Goal: Task Accomplishment & Management: Manage account settings

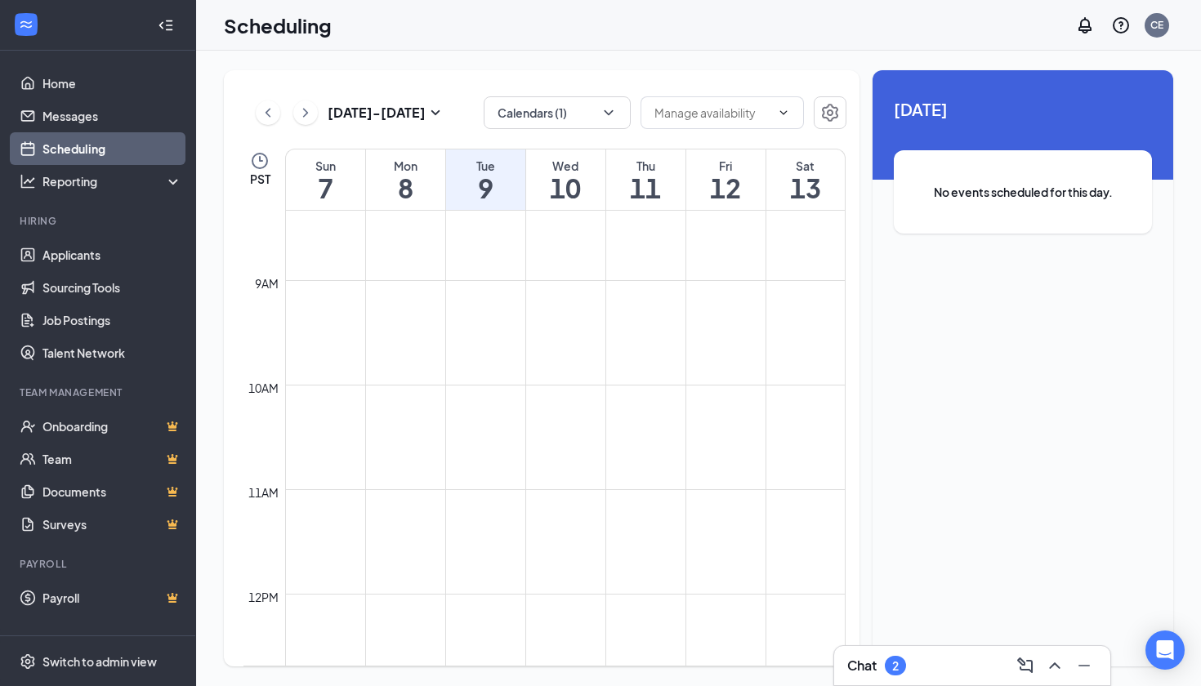
scroll to position [1333, 0]
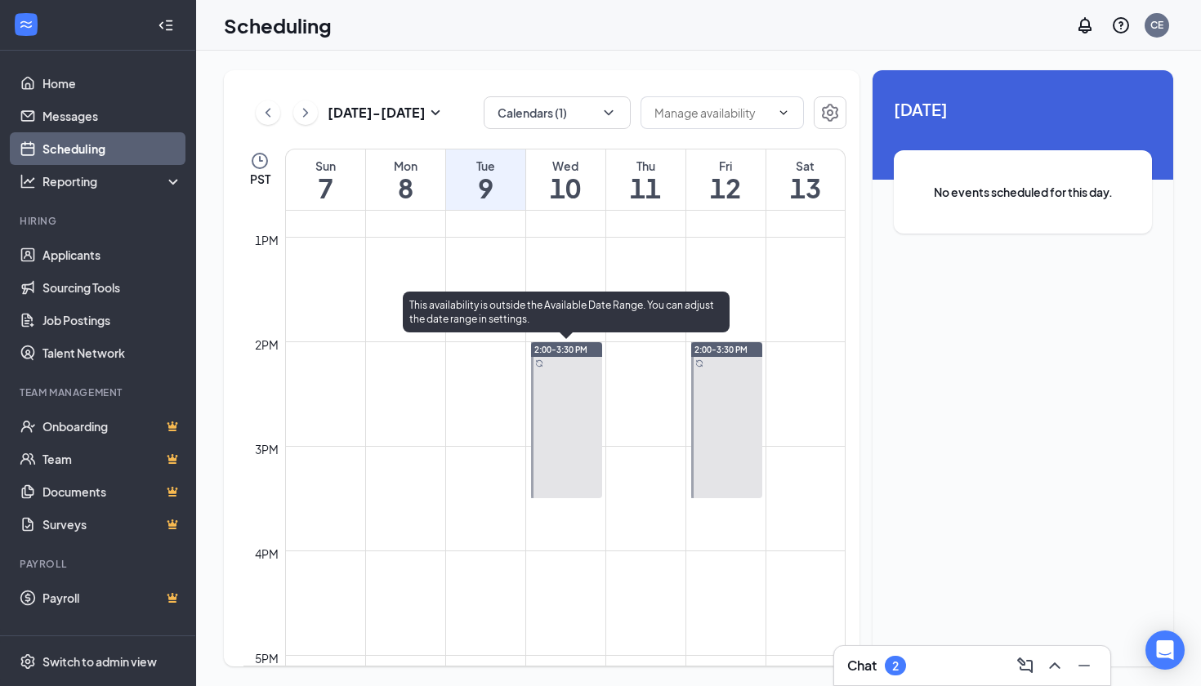
click at [569, 431] on div at bounding box center [567, 420] width 72 height 156
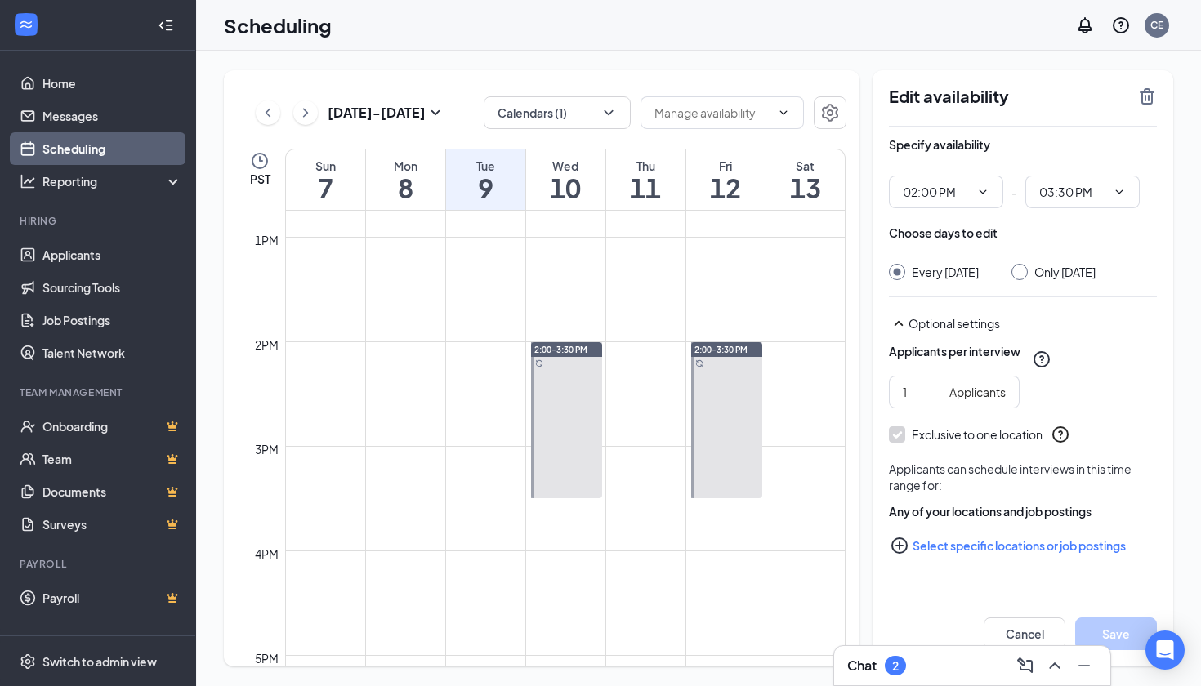
click at [1023, 267] on input "Only [DATE]" at bounding box center [1016, 269] width 11 height 11
radio input "true"
radio input "false"
click at [1147, 97] on icon "TrashOutline" at bounding box center [1147, 97] width 20 height 20
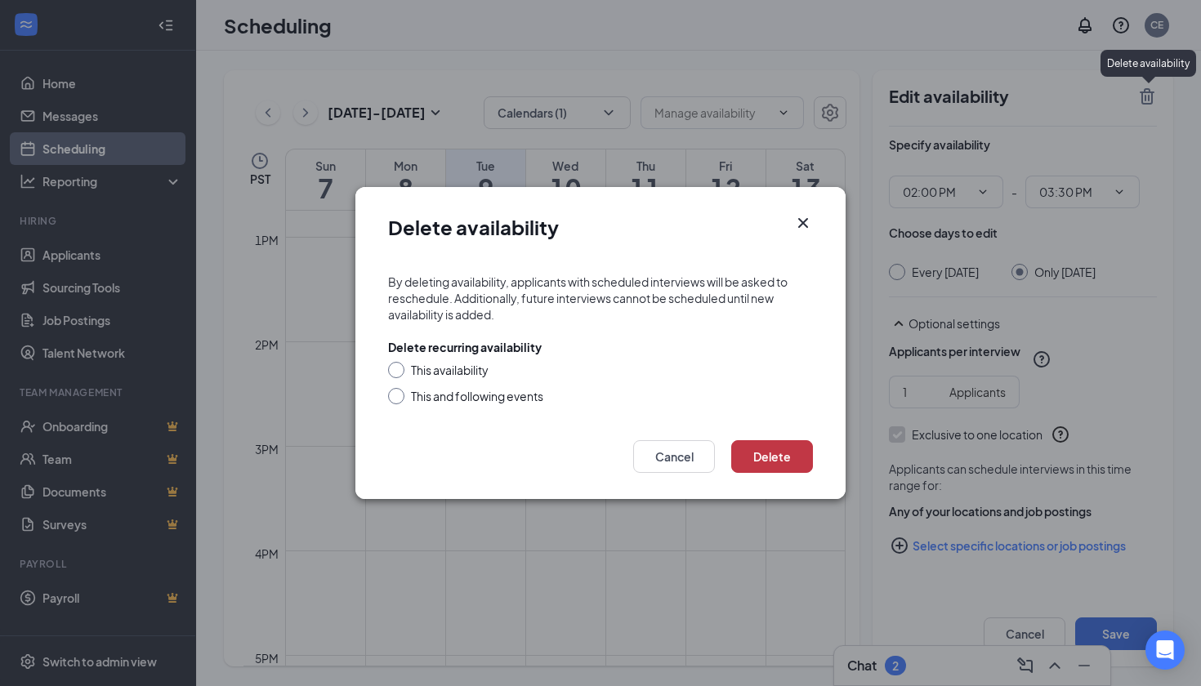
click at [751, 453] on button "Delete" at bounding box center [772, 456] width 82 height 33
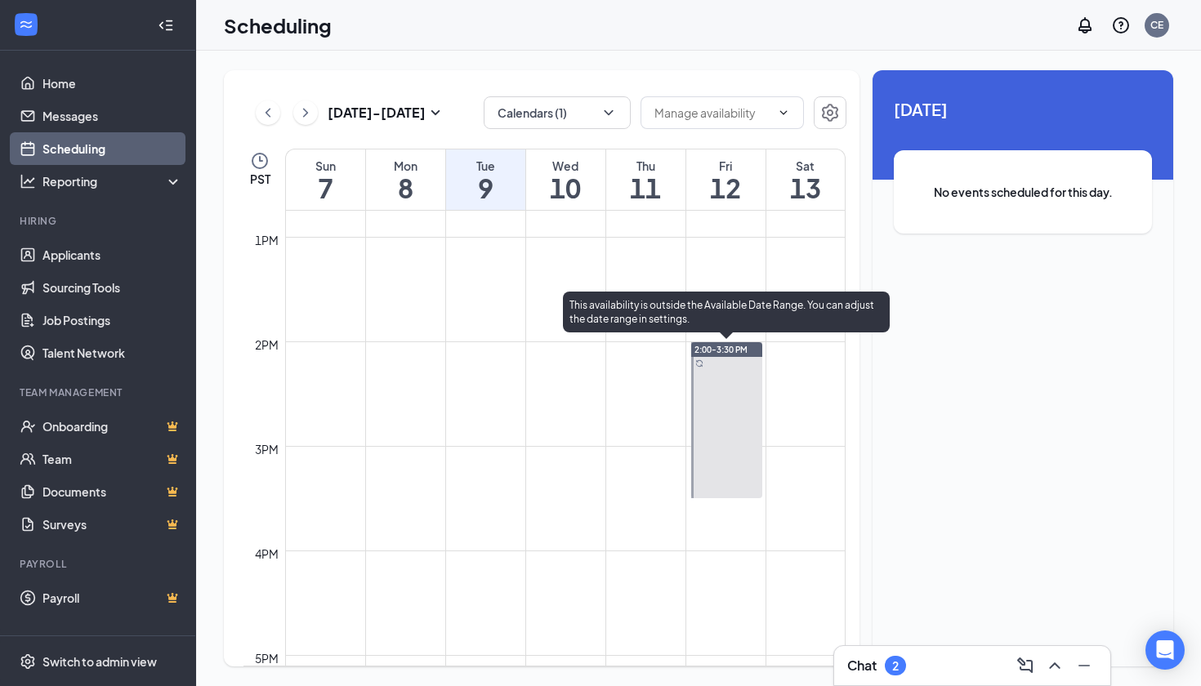
click at [738, 441] on div at bounding box center [727, 420] width 72 height 156
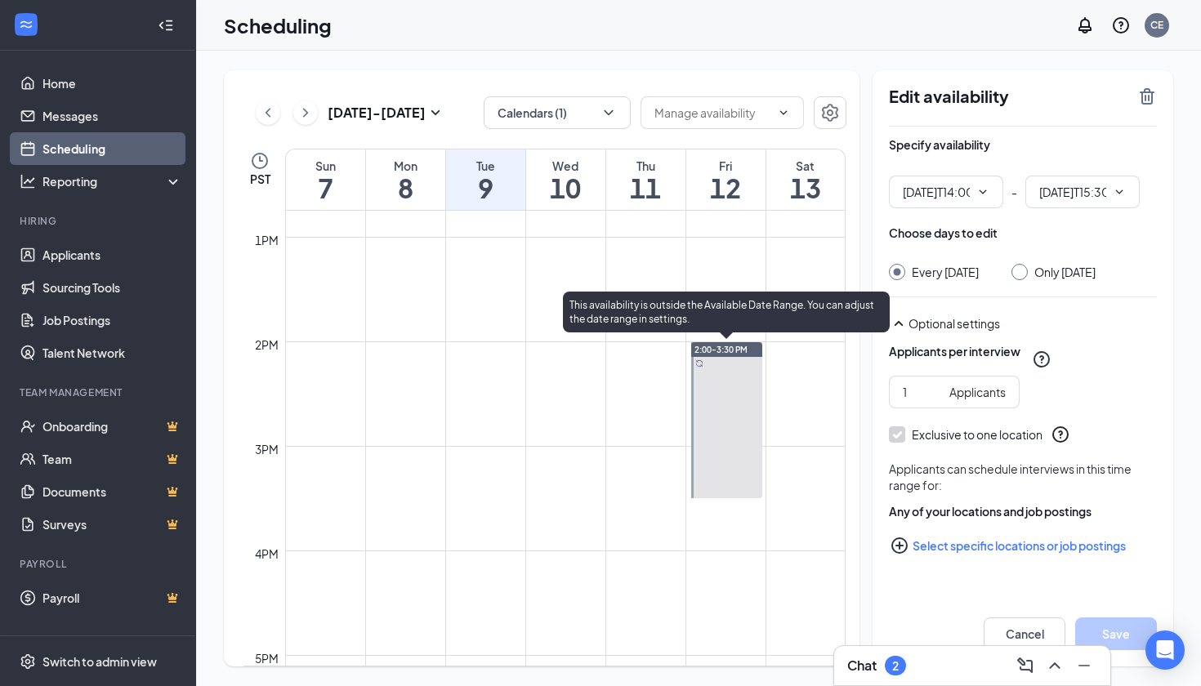
type input "02:00 PM"
type input "03:30 PM"
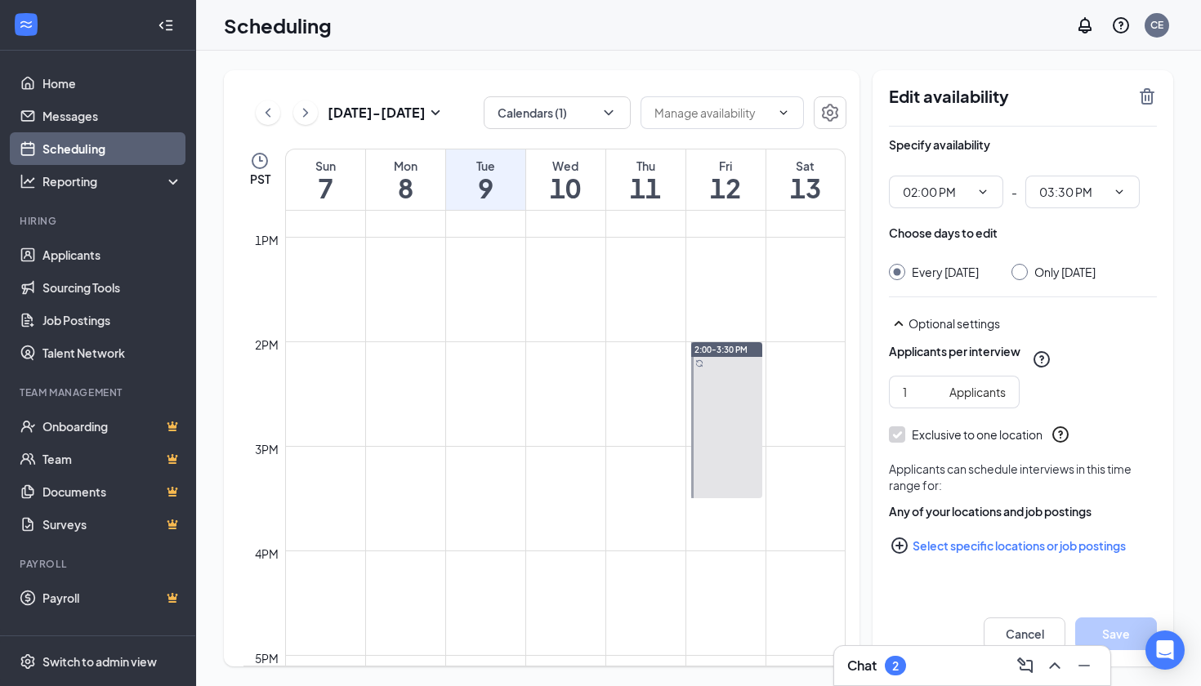
click at [1002, 265] on div "Every [DATE] Only [DATE]" at bounding box center [1023, 272] width 268 height 16
click at [1020, 270] on input "Only [DATE]" at bounding box center [1016, 269] width 11 height 11
radio input "true"
radio input "false"
click at [1145, 99] on icon "TrashOutline" at bounding box center [1147, 96] width 15 height 16
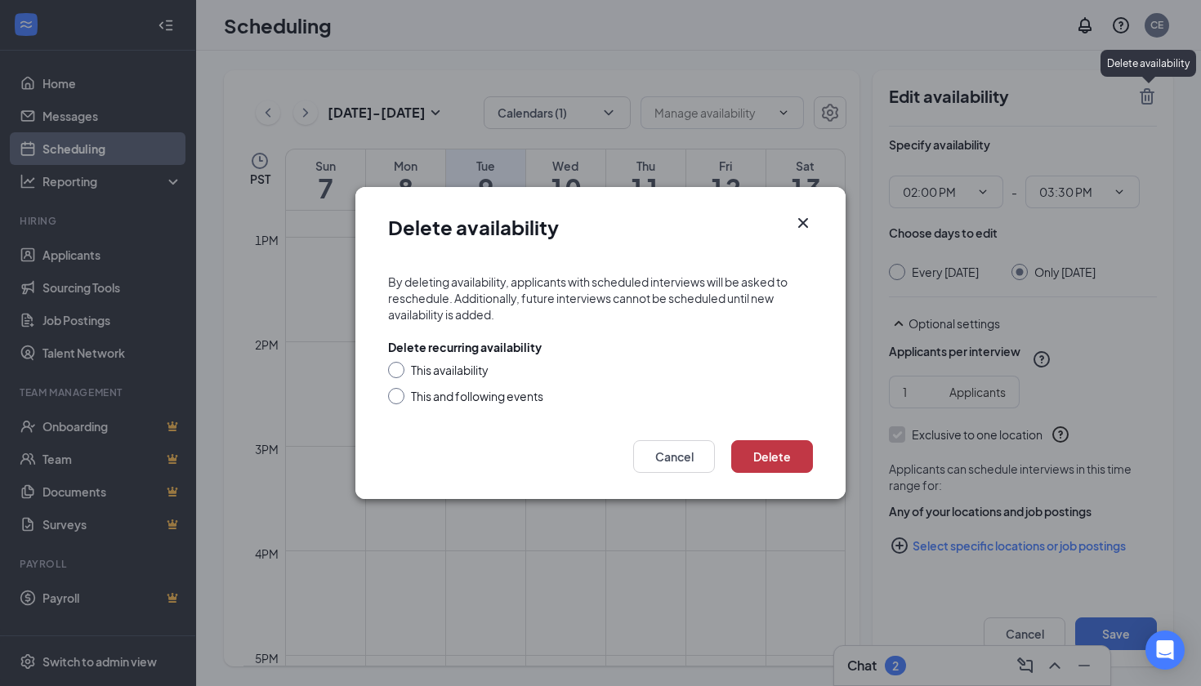
click at [788, 456] on button "Delete" at bounding box center [772, 456] width 82 height 33
